Goal: Complete application form: Complete application form

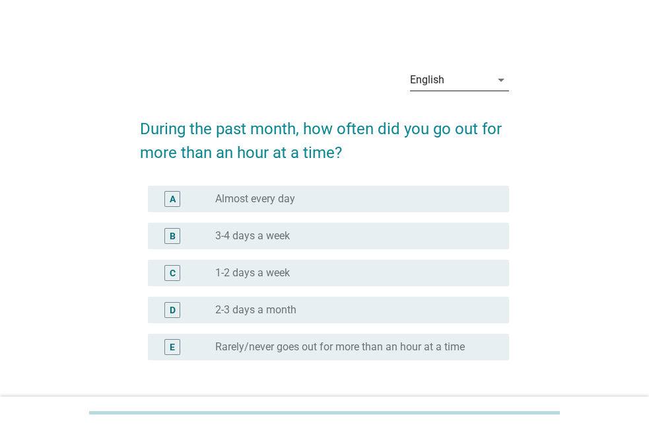
click at [492, 79] on div "arrow_drop_down" at bounding box center [500, 80] width 19 height 16
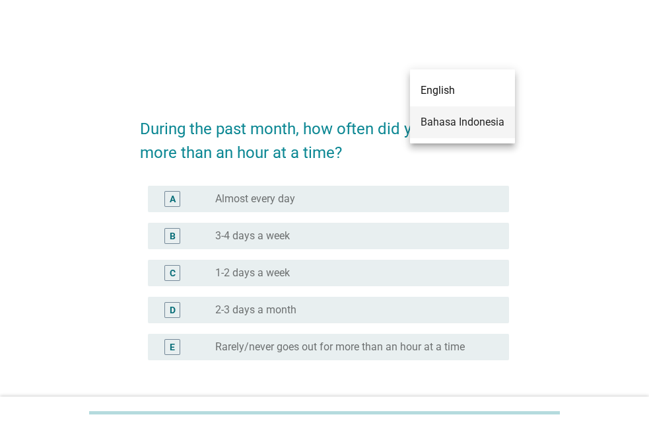
click at [476, 122] on div "Bahasa Indonesia" at bounding box center [463, 122] width 84 height 16
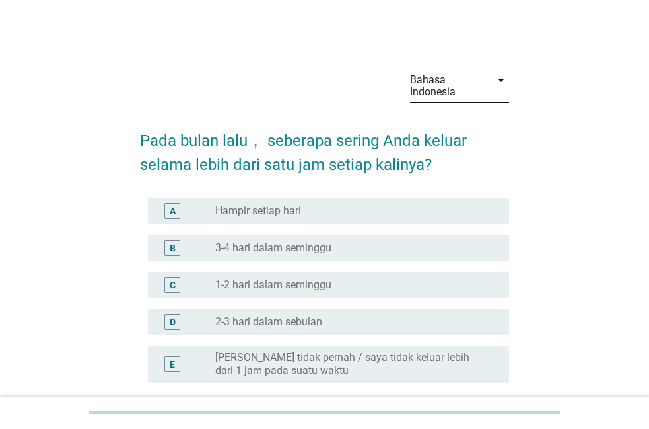
scroll to position [67, 0]
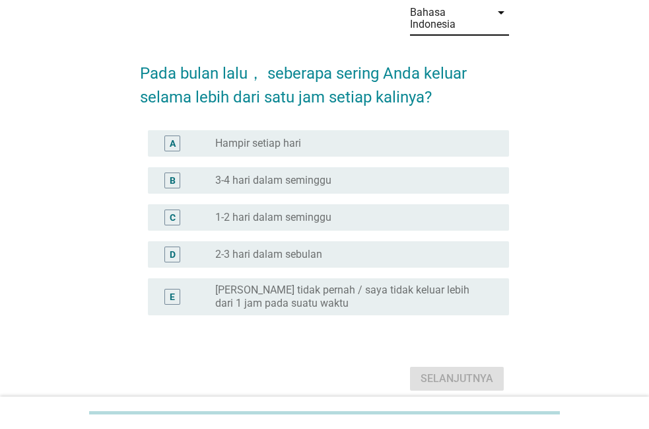
click at [285, 139] on label "Hampir setiap hari" at bounding box center [258, 143] width 86 height 13
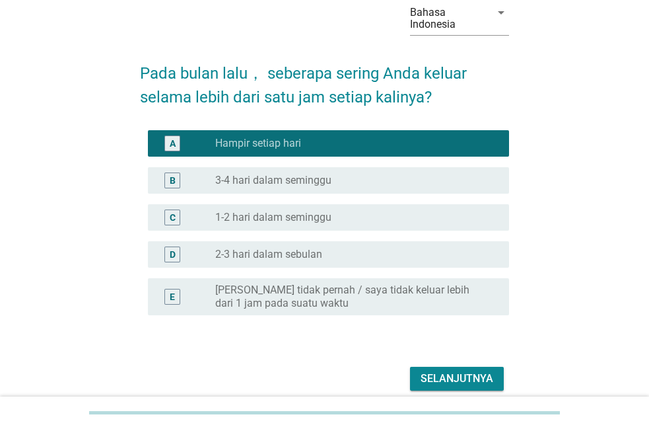
click at [459, 384] on div "Selanjutnya" at bounding box center [457, 379] width 73 height 16
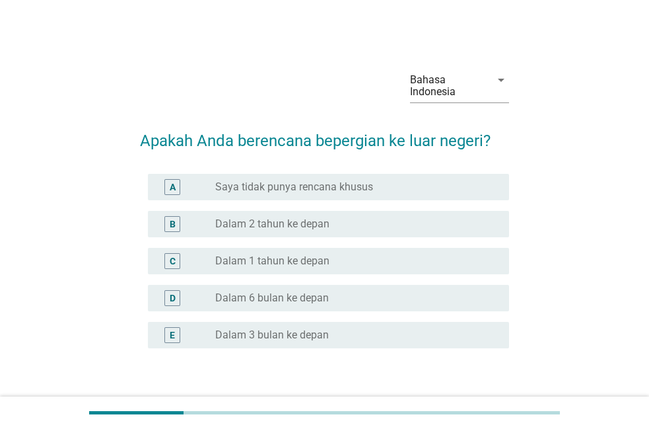
click at [323, 189] on label "Saya tidak punya rencana khusus" at bounding box center [294, 186] width 158 height 13
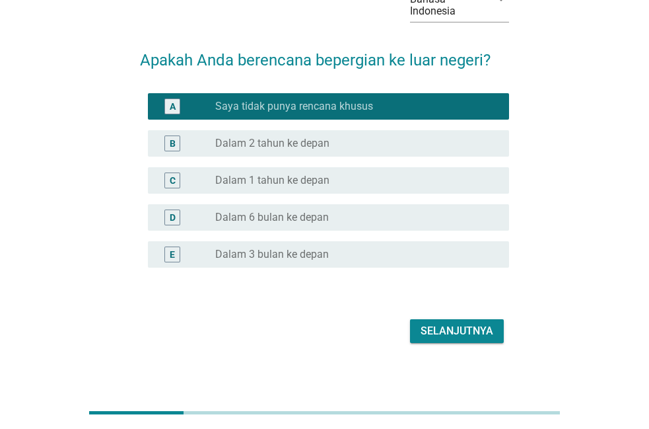
scroll to position [89, 0]
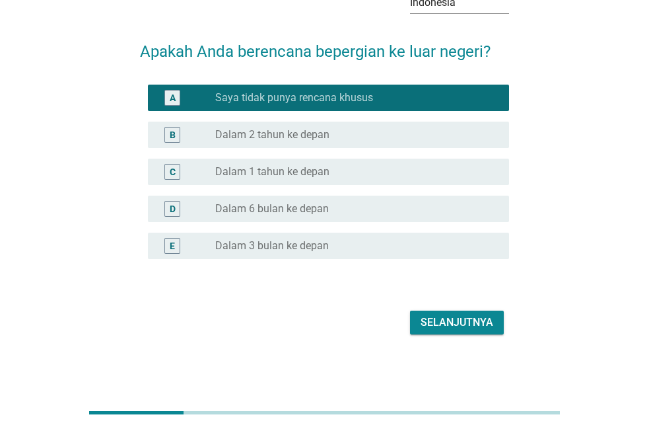
click at [437, 324] on div "Selanjutnya" at bounding box center [457, 323] width 73 height 16
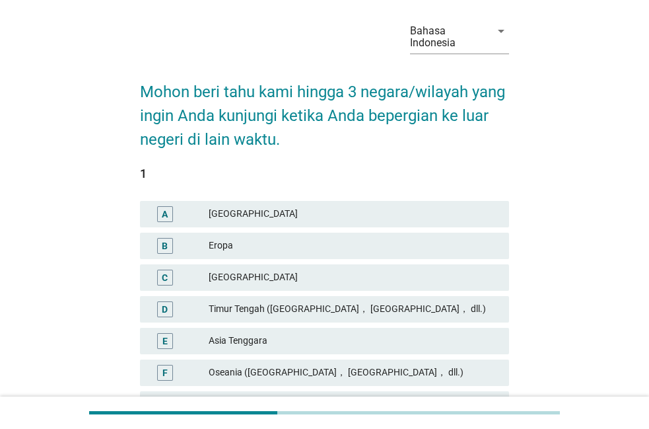
scroll to position [135, 0]
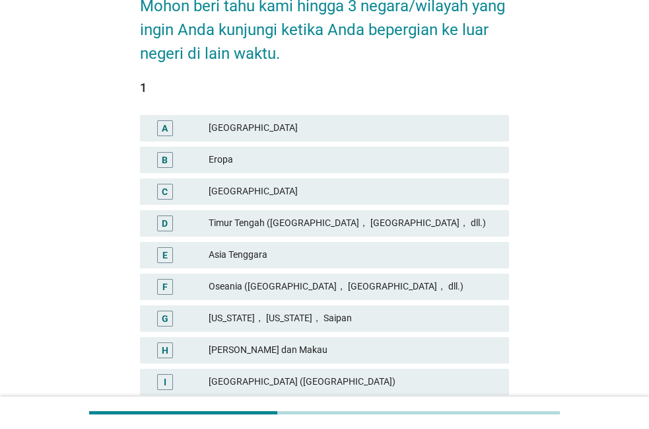
click at [315, 225] on div "Timur Tengah ([GEOGRAPHIC_DATA]， [GEOGRAPHIC_DATA]， dll.)" at bounding box center [354, 223] width 290 height 16
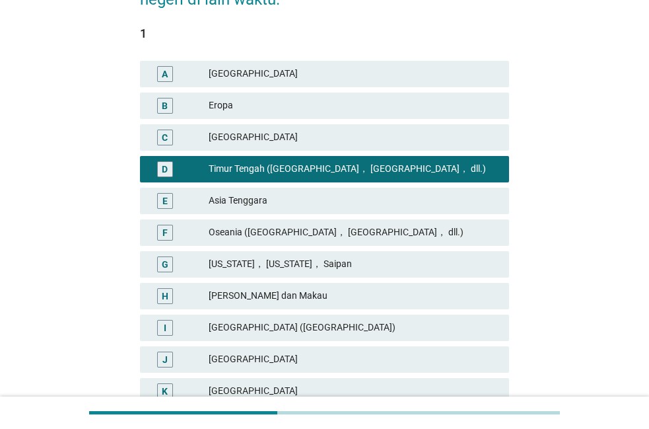
scroll to position [202, 0]
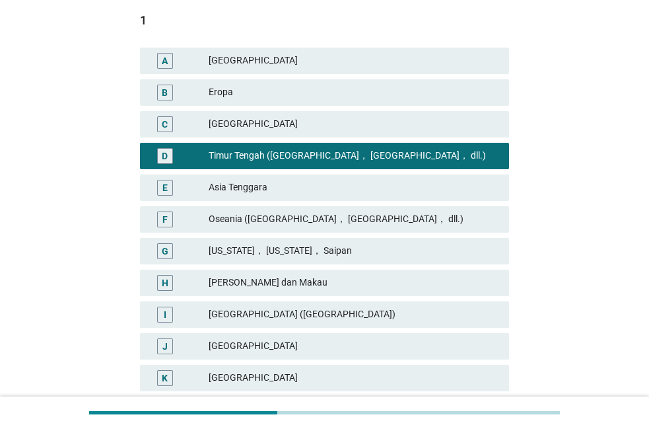
click at [237, 379] on div "[GEOGRAPHIC_DATA]" at bounding box center [354, 378] width 290 height 16
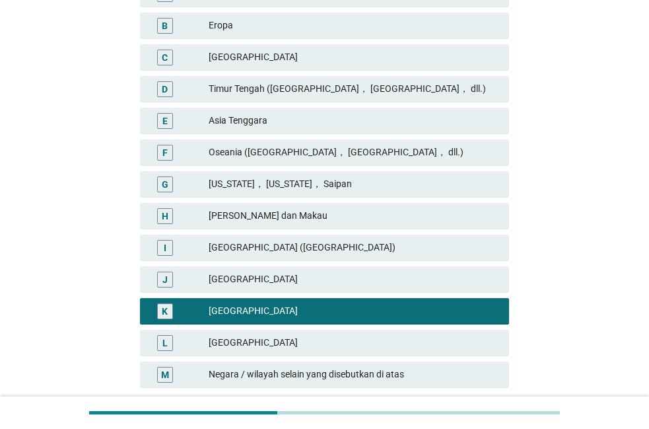
scroll to position [270, 0]
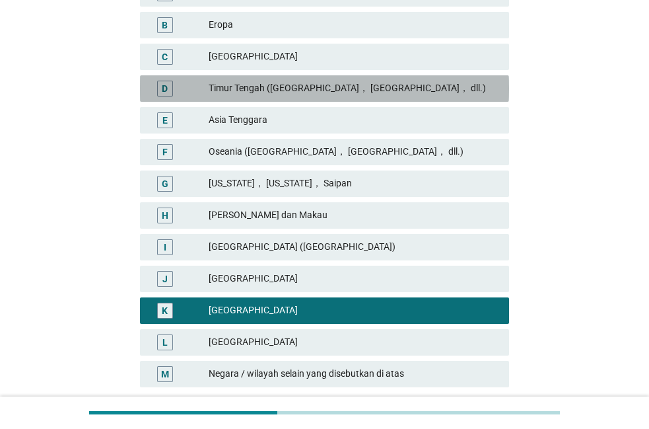
click at [264, 87] on div "Timur Tengah ([GEOGRAPHIC_DATA]， [GEOGRAPHIC_DATA]， dll.)" at bounding box center [354, 89] width 290 height 16
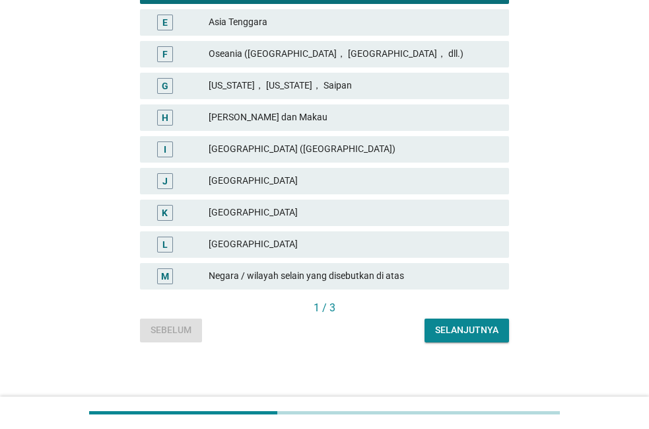
scroll to position [371, 0]
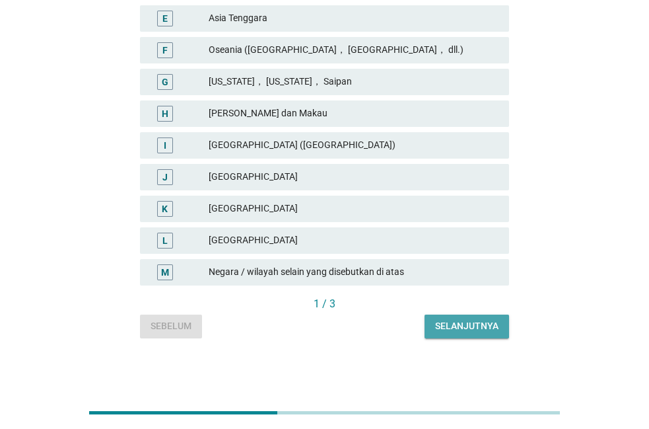
click at [449, 327] on div "Selanjutnya" at bounding box center [466, 326] width 63 height 14
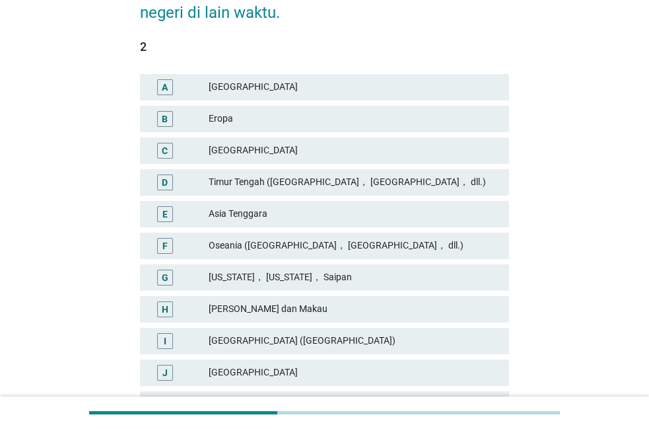
scroll to position [202, 0]
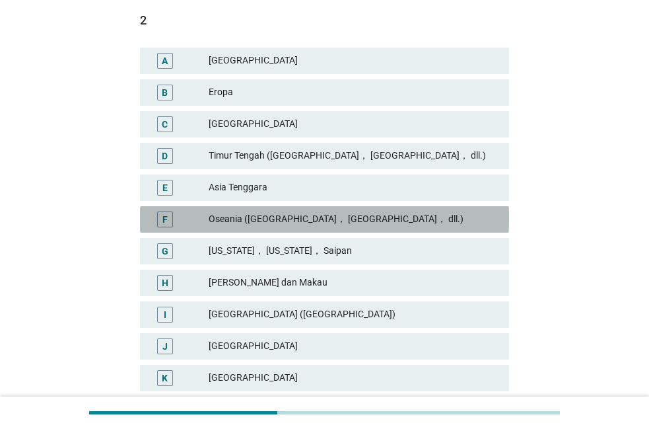
click at [351, 219] on div "Oseania ([GEOGRAPHIC_DATA]， [GEOGRAPHIC_DATA]， dll.)" at bounding box center [354, 219] width 290 height 16
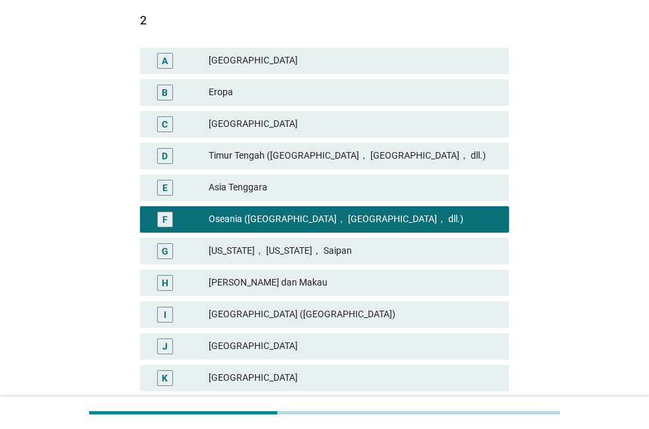
scroll to position [337, 0]
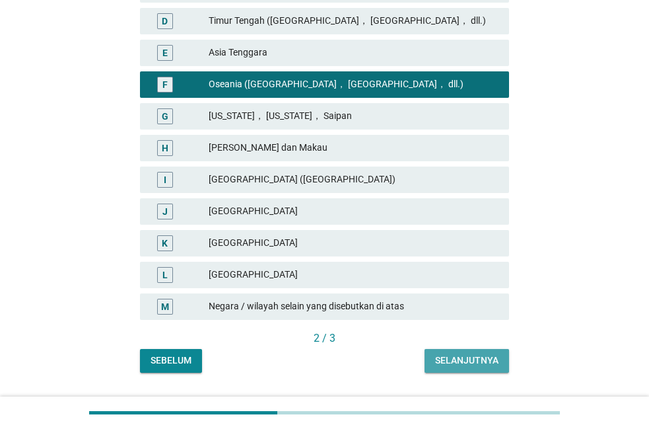
click at [451, 354] on div "Selanjutnya" at bounding box center [466, 360] width 63 height 14
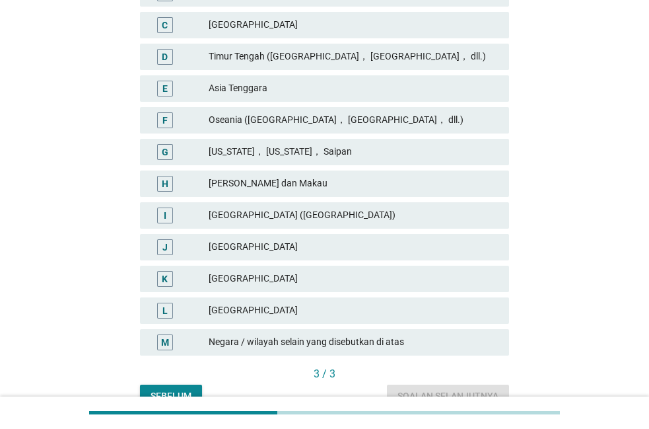
scroll to position [270, 0]
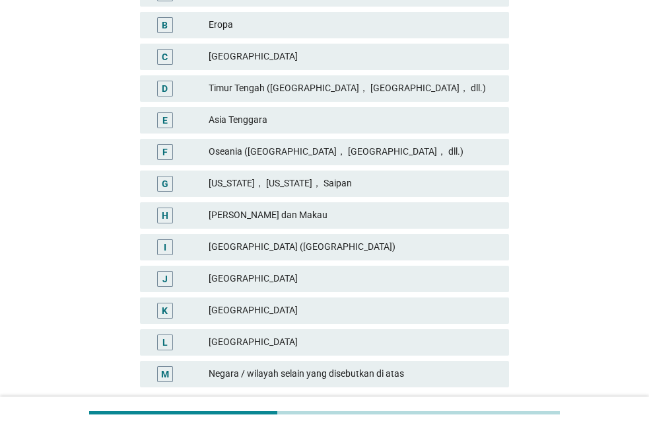
click at [266, 128] on div "E [GEOGRAPHIC_DATA]" at bounding box center [324, 120] width 369 height 26
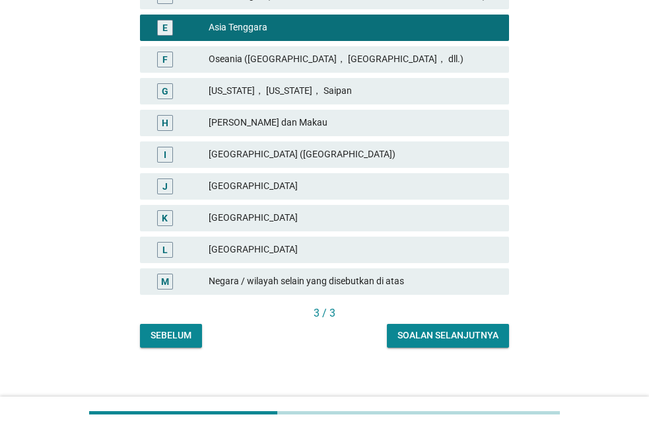
scroll to position [371, 0]
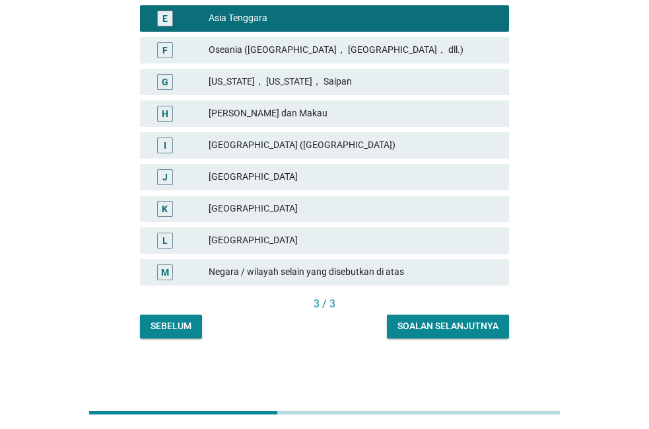
click at [437, 328] on div "Soalan selanjutnya" at bounding box center [448, 326] width 101 height 14
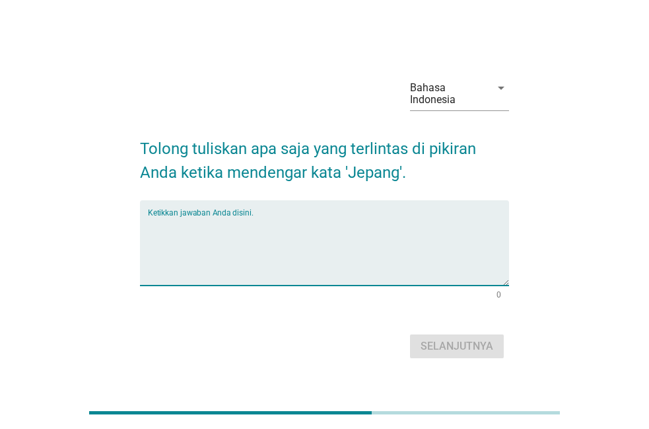
click at [293, 221] on textarea "Ketikkan jawaban Anda disini." at bounding box center [328, 250] width 361 height 69
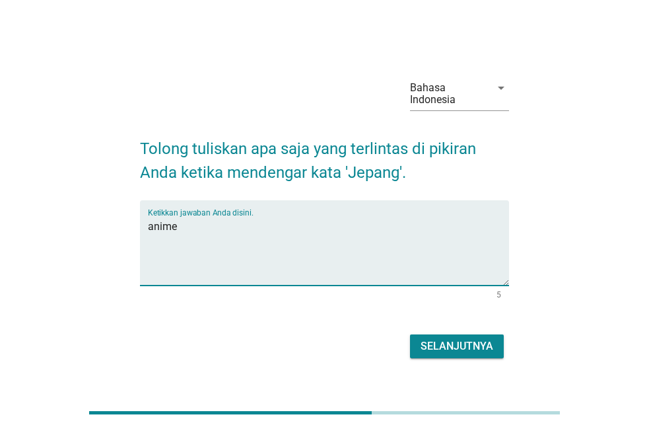
type textarea "anime"
click at [452, 354] on div "Selanjutnya" at bounding box center [457, 346] width 73 height 16
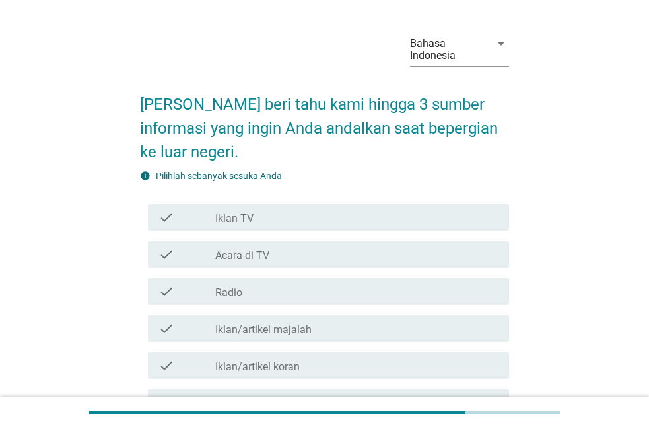
scroll to position [67, 0]
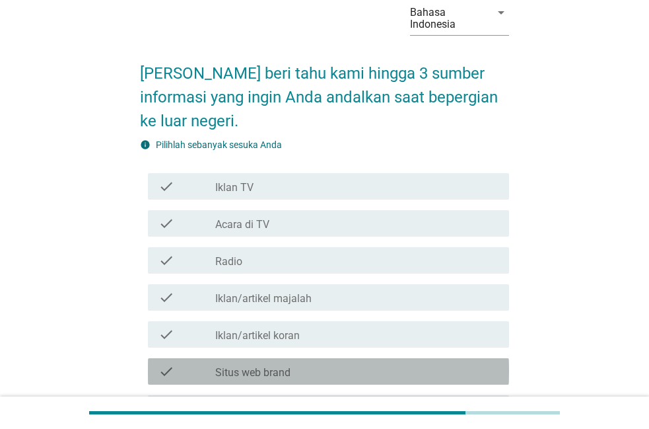
click at [268, 374] on label "Situs web brand" at bounding box center [252, 372] width 75 height 13
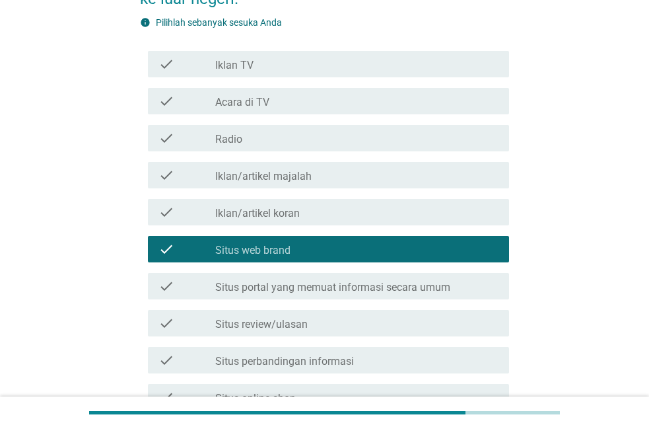
scroll to position [202, 0]
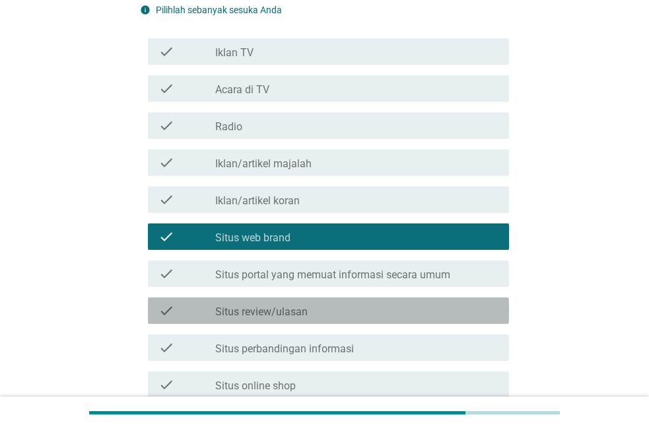
click at [295, 313] on label "Situs review/ulasan" at bounding box center [261, 311] width 93 height 13
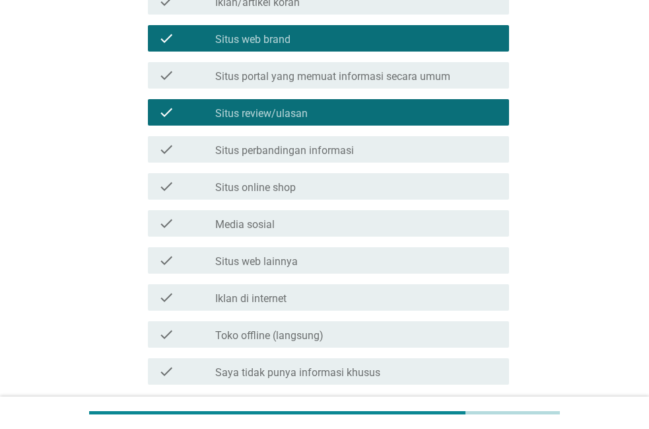
scroll to position [472, 0]
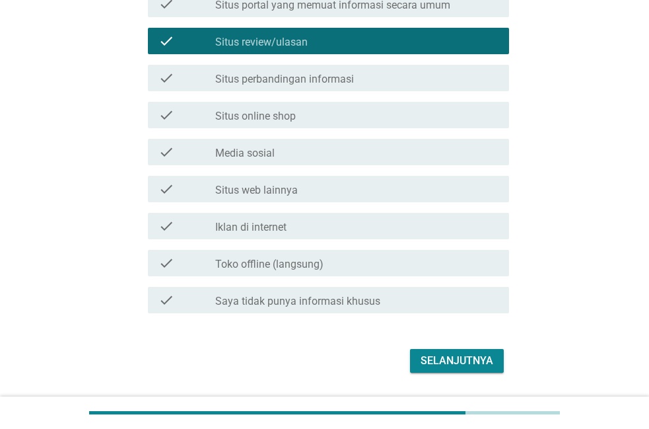
click at [281, 158] on div "check_box_outline_blank Media sosial" at bounding box center [356, 152] width 283 height 16
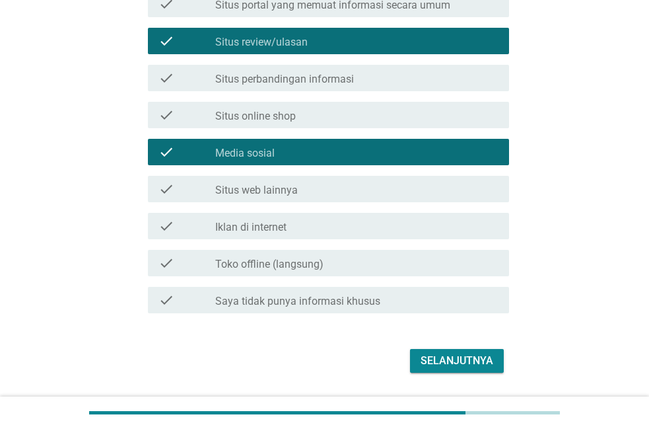
click at [447, 361] on div "Selanjutnya" at bounding box center [457, 361] width 73 height 16
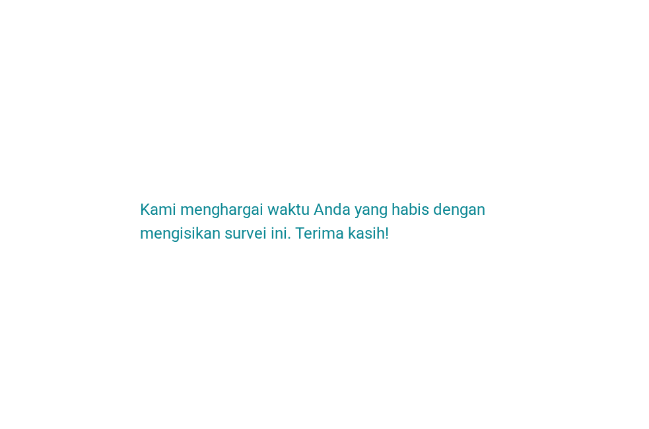
scroll to position [0, 0]
